Goal: Use online tool/utility: Utilize a website feature to perform a specific function

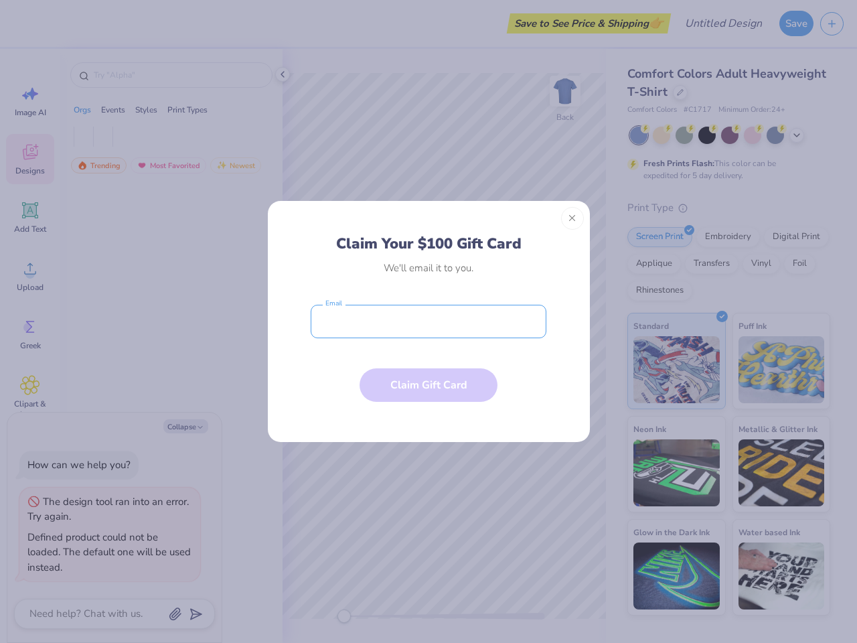
type textarea "x"
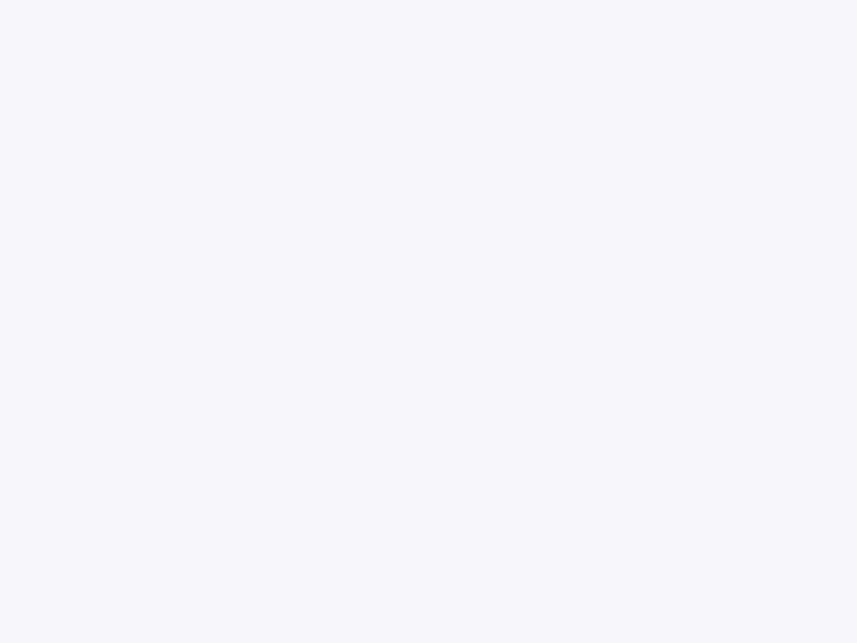
click at [429, 321] on div at bounding box center [428, 321] width 857 height 643
